Goal: Information Seeking & Learning: Learn about a topic

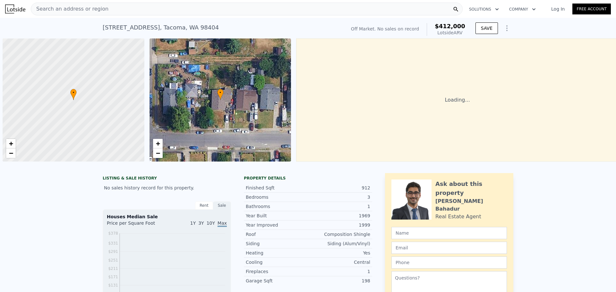
scroll to position [0, 3]
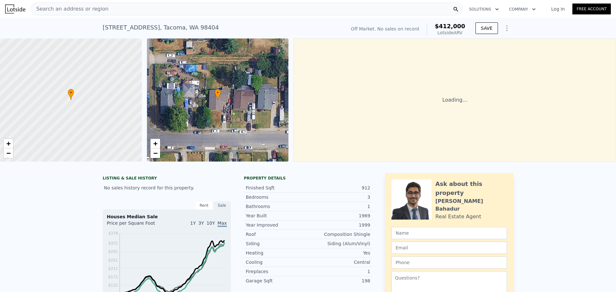
drag, startPoint x: 459, startPoint y: 31, endPoint x: 418, endPoint y: 292, distance: 264.7
click at [440, 24] on div "Off Market. No sales on record $412,000 Lotside ARV" at bounding box center [408, 30] width 119 height 18
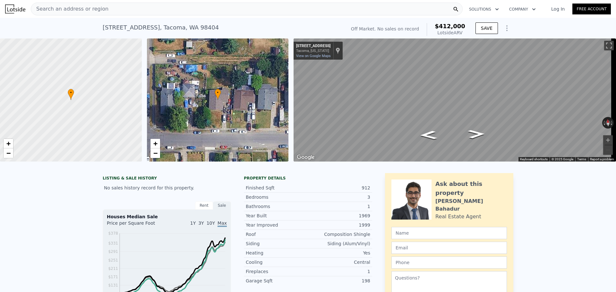
click at [196, 9] on div "Search an address or region" at bounding box center [247, 9] width 432 height 13
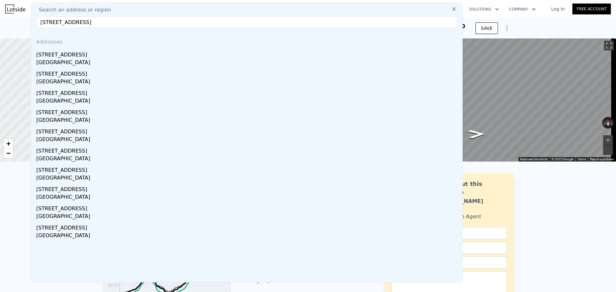
click at [41, 22] on input "[STREET_ADDRESS]" at bounding box center [246, 22] width 421 height 12
click at [145, 21] on input "[STREET_ADDRESS]" at bounding box center [246, 22] width 421 height 12
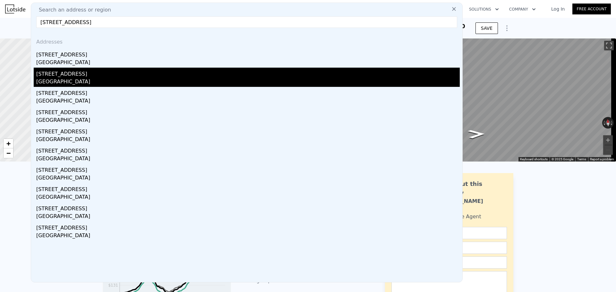
type input "[STREET_ADDRESS]"
click at [89, 83] on div "[GEOGRAPHIC_DATA]" at bounding box center [248, 82] width 424 height 9
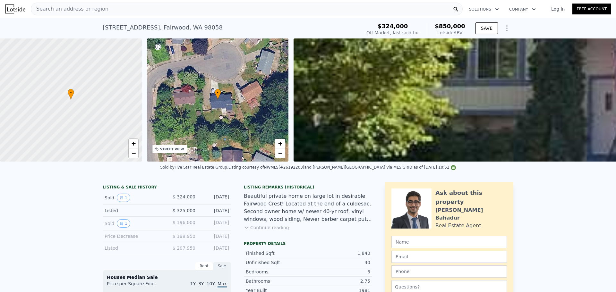
click at [83, 9] on span "Search an address or region" at bounding box center [69, 9] width 77 height 8
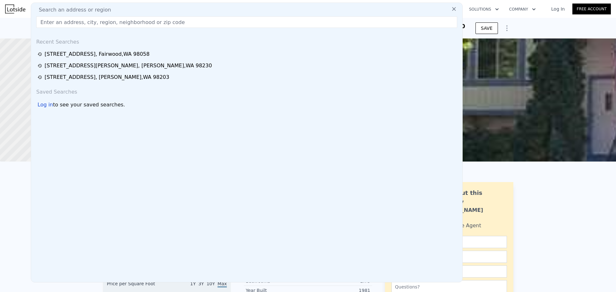
type input "[STREET_ADDRESS]"
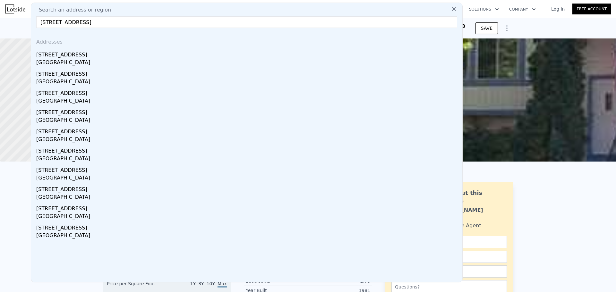
click at [533, 28] on div "[STREET_ADDRESS] Sold [DATE] for $324k (~ARV $850k ) $324,000 Off Market, last …" at bounding box center [308, 28] width 616 height 21
